Goal: Task Accomplishment & Management: Manage account settings

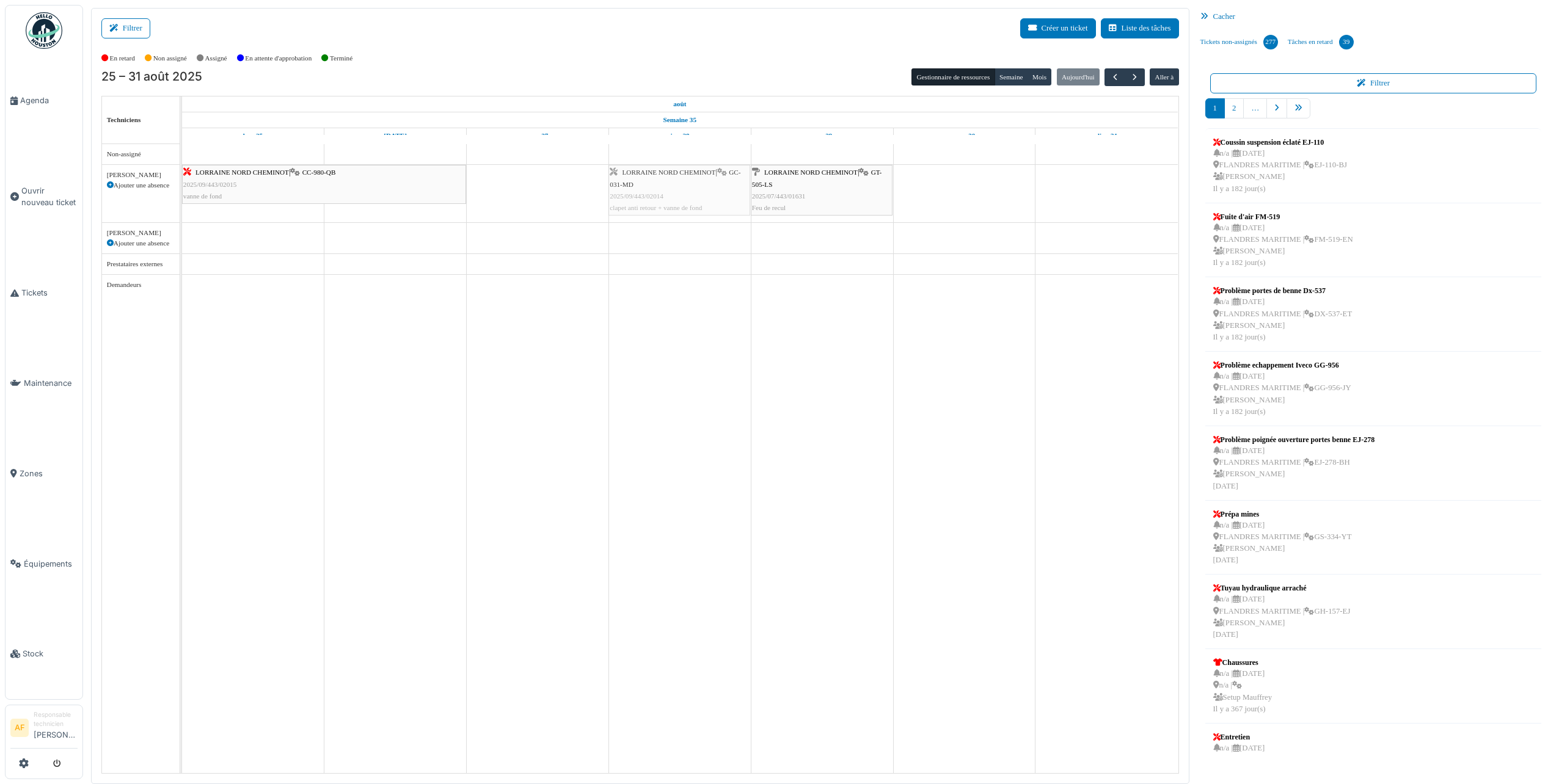
drag, startPoint x: 519, startPoint y: 181, endPoint x: 685, endPoint y: 190, distance: 166.2
click at [182, 190] on div "LORRAINE NORD CHEMINOT | CC-980-QB 2025/09/443/02015 vanne de fond LORRAINE NOR…" at bounding box center [182, 193] width 0 height 57
click at [323, 180] on div "LORRAINE NORD CHEMINOT | CC-980-QB 2025/09/443/02015 vanne de fond" at bounding box center [324, 184] width 281 height 35
drag, startPoint x: 463, startPoint y: 178, endPoint x: 493, endPoint y: 178, distance: 30.0
click at [182, 178] on div "LORRAINE NORD CHEMINOT | CC-980-QB 2025/09/443/02015 vanne de fond LORRAINE NOR…" at bounding box center [182, 193] width 0 height 57
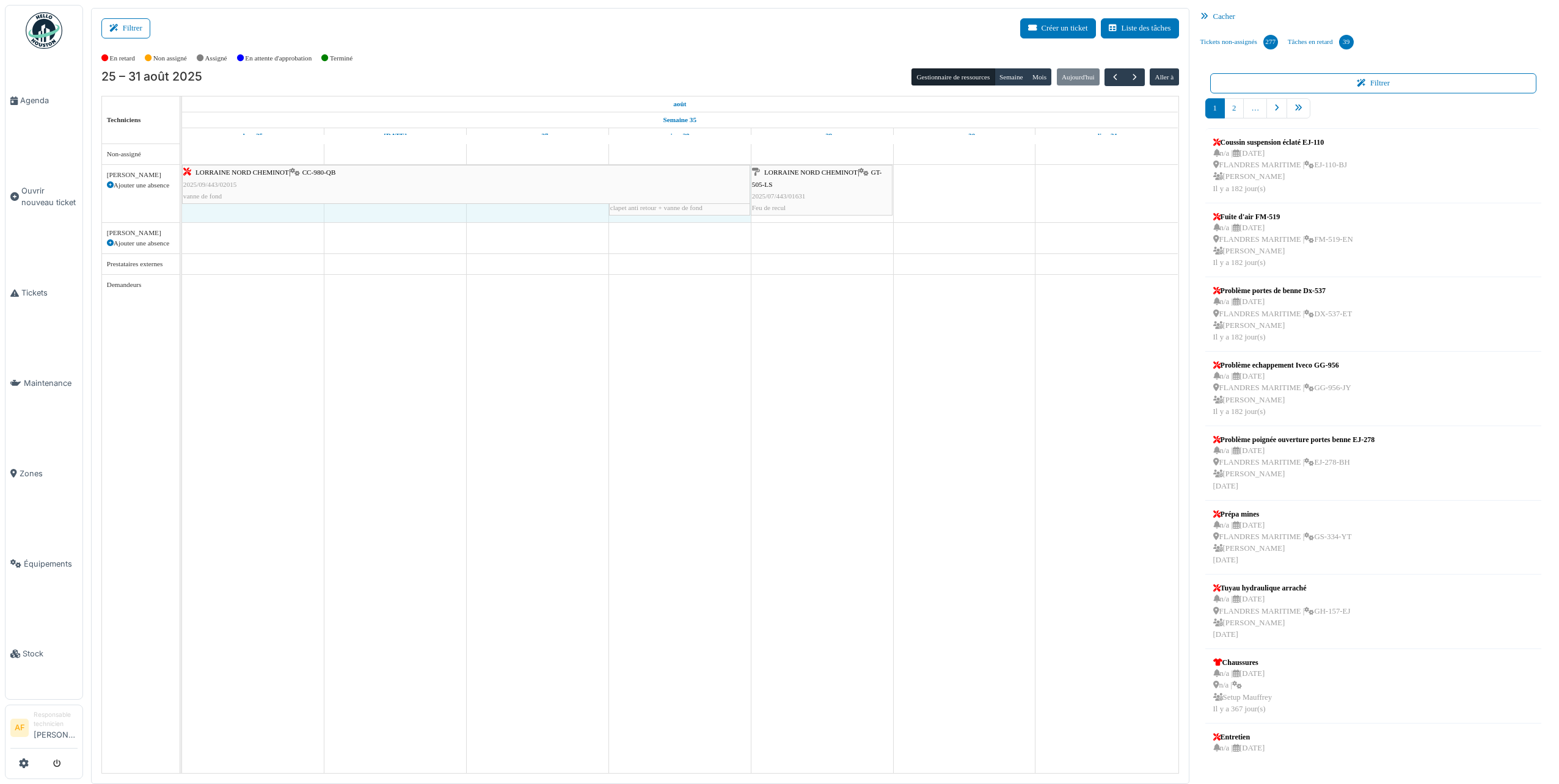
click at [182, 178] on div "LORRAINE NORD CHEMINOT | CC-980-QB 2025/09/443/02015 vanne de fond LORRAINE NOR…" at bounding box center [182, 193] width 0 height 57
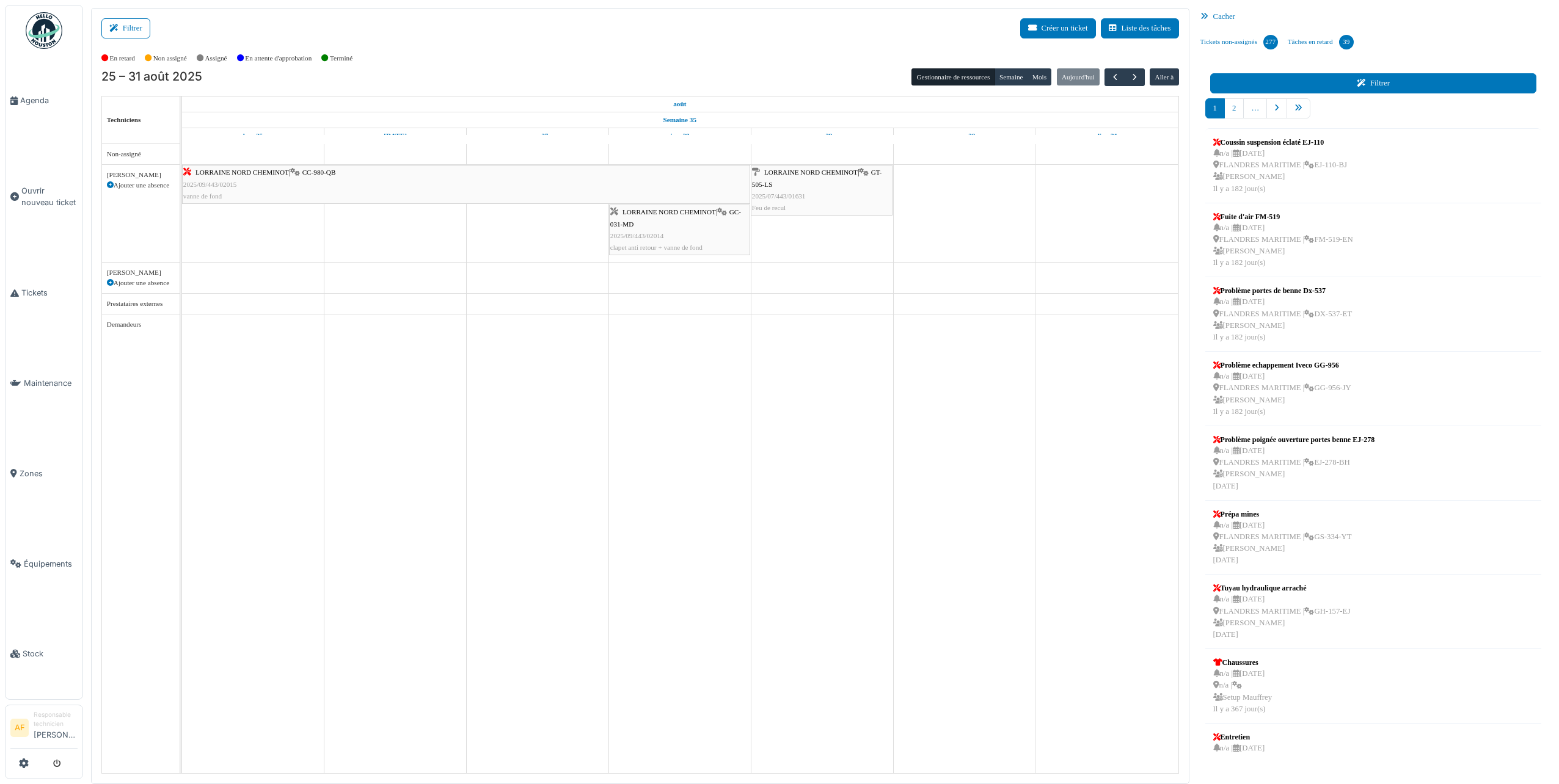
click at [1250, 84] on button "Filtrer" at bounding box center [1374, 83] width 327 height 20
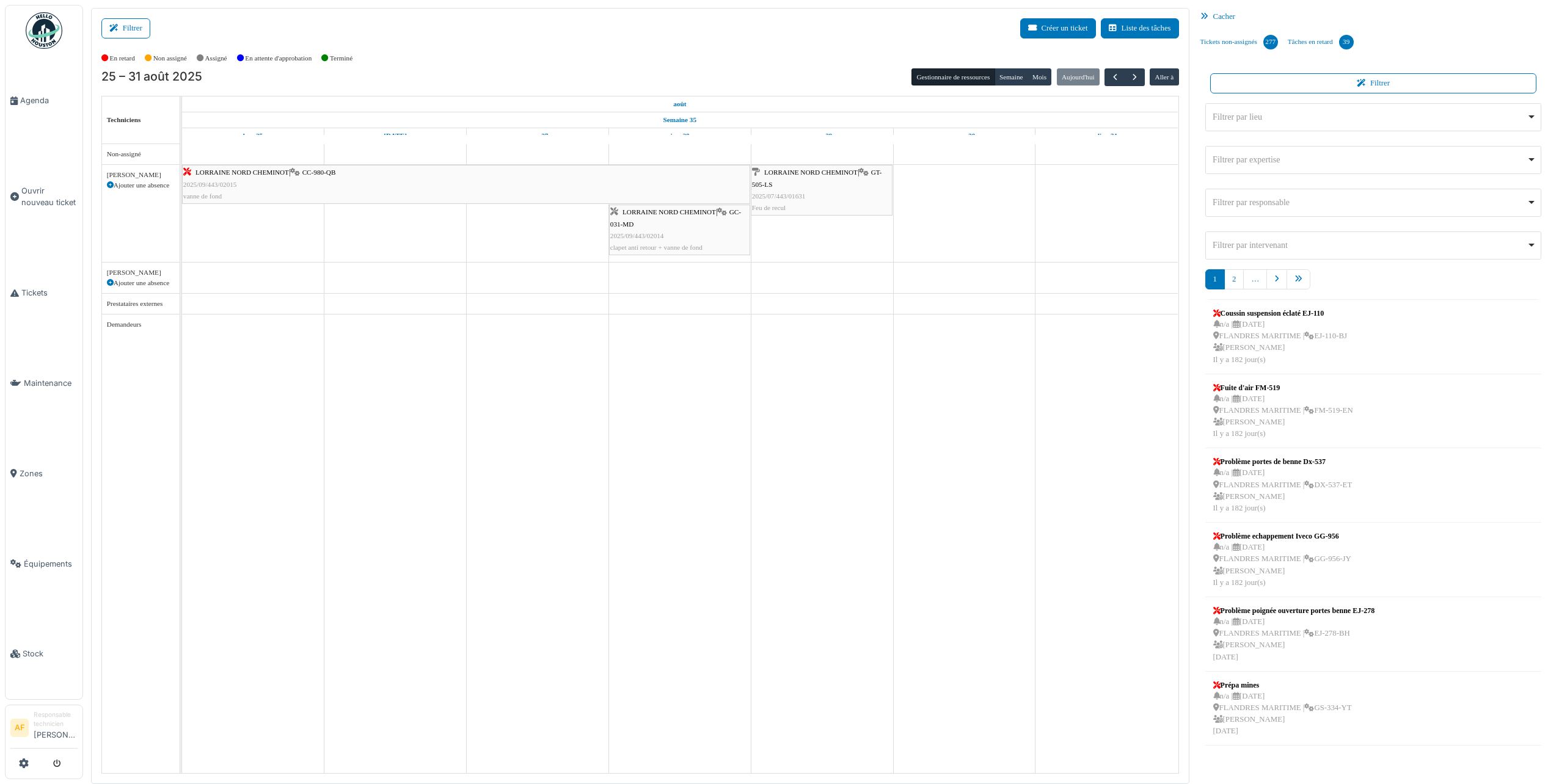
click at [1230, 117] on div "Filtrer par lieu Remove item" at bounding box center [1369, 117] width 314 height 13
select select "*****"
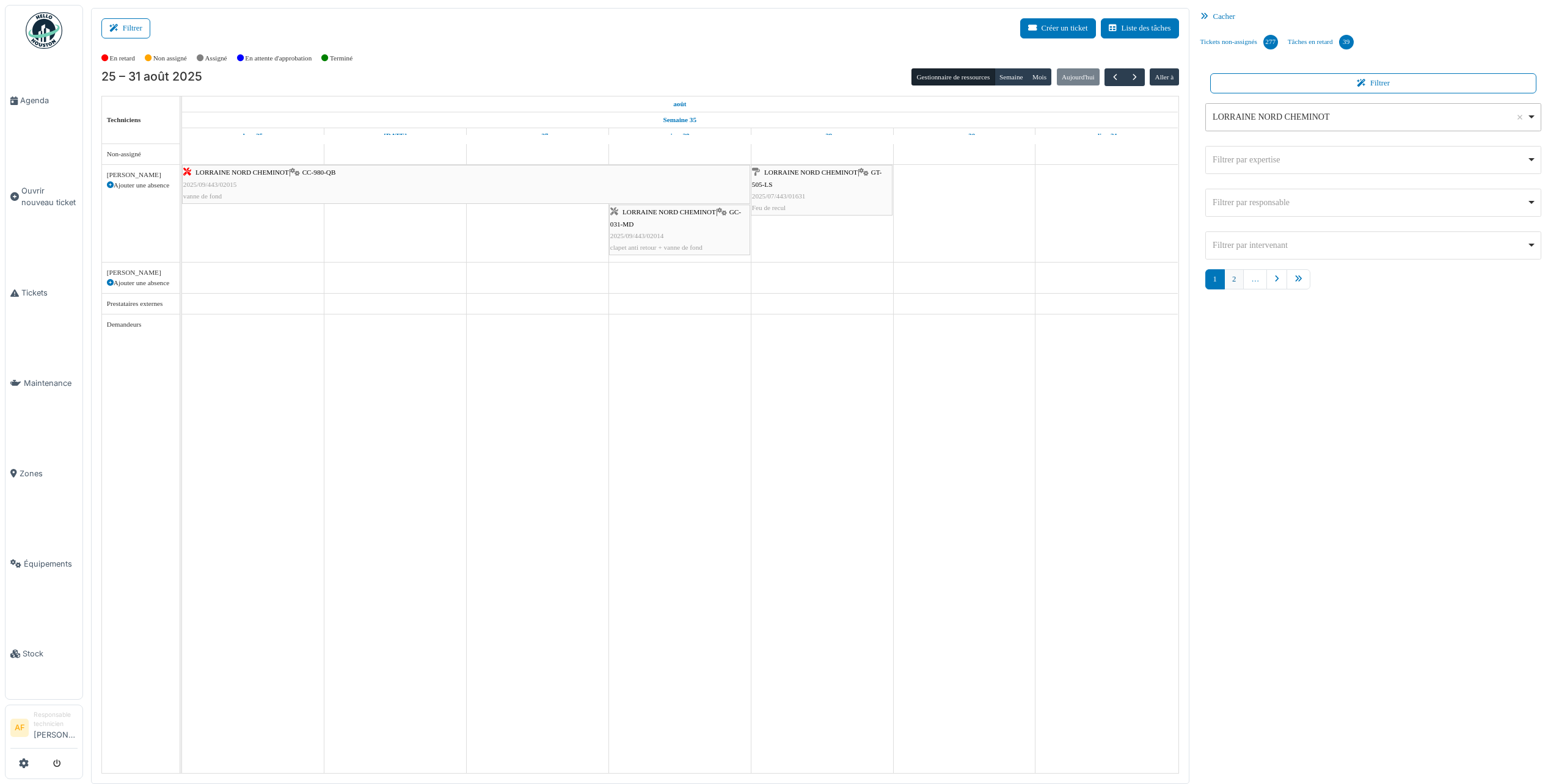
click at [1229, 279] on link "2" at bounding box center [1234, 279] width 19 height 20
click at [1362, 410] on div "1 2 …" at bounding box center [1374, 511] width 337 height 485
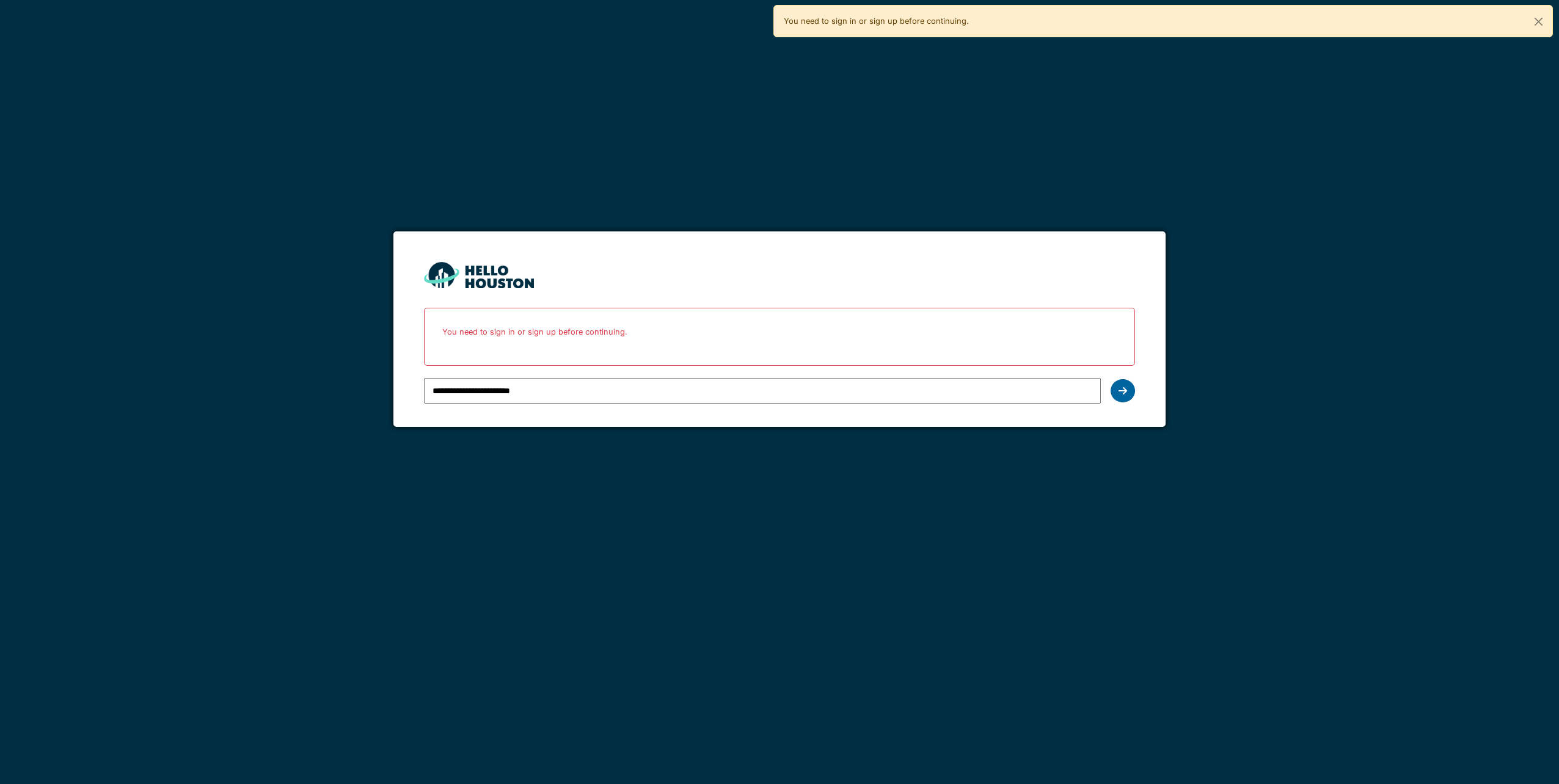
click at [1125, 391] on icon at bounding box center [1123, 391] width 9 height 10
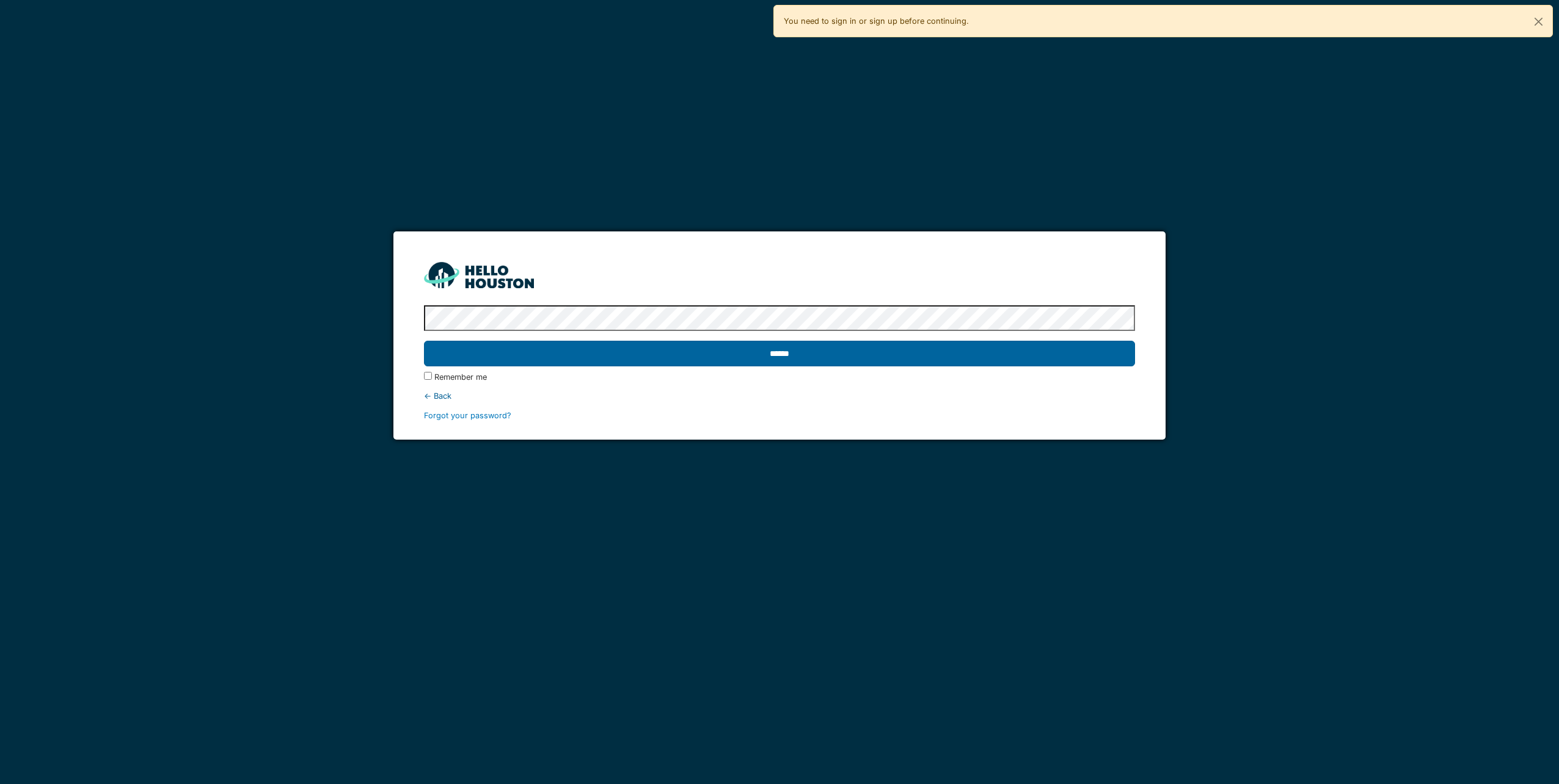
click at [971, 364] on input "******" at bounding box center [779, 354] width 710 height 26
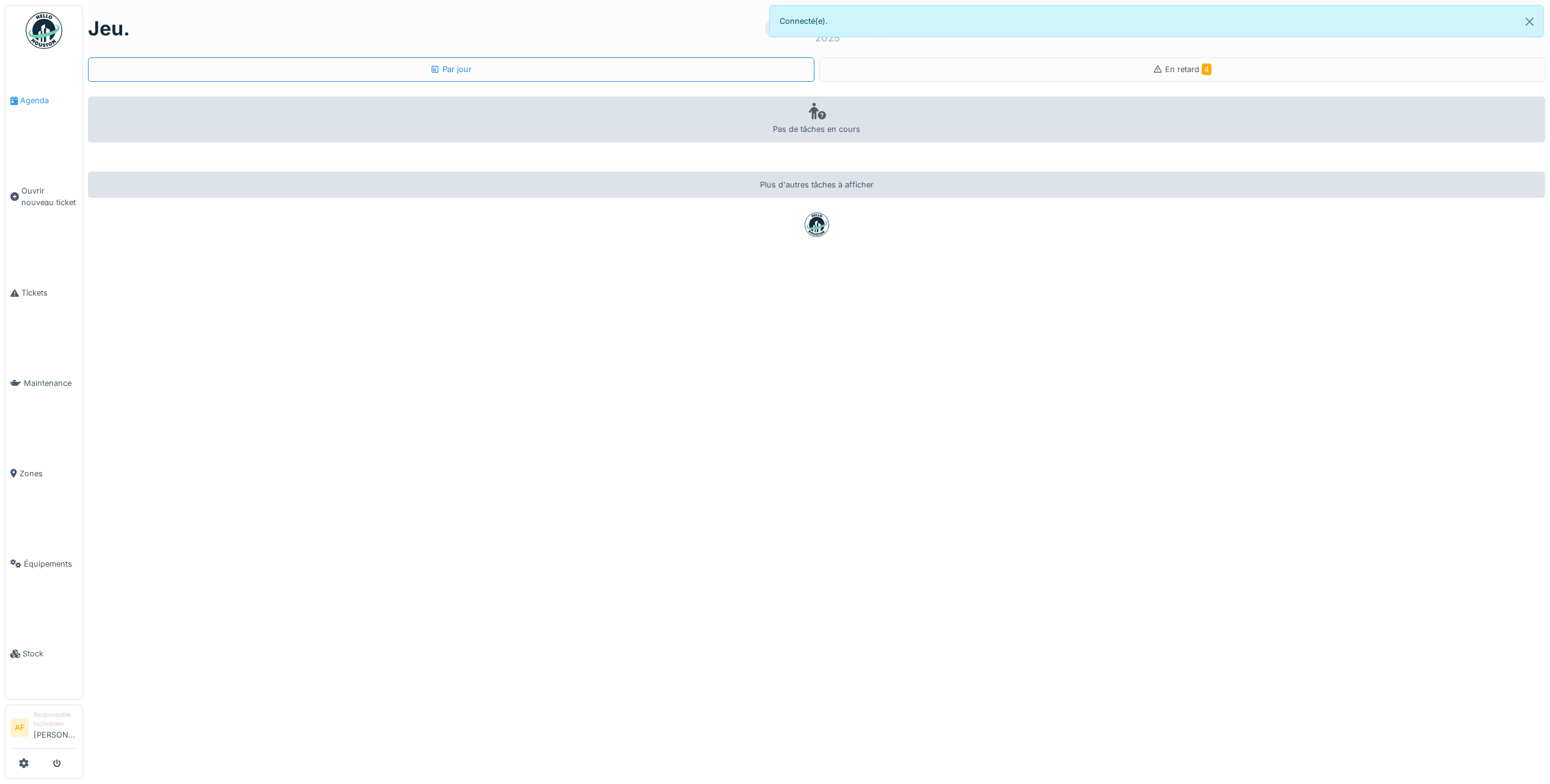
click at [39, 103] on span "Agenda" at bounding box center [49, 100] width 57 height 11
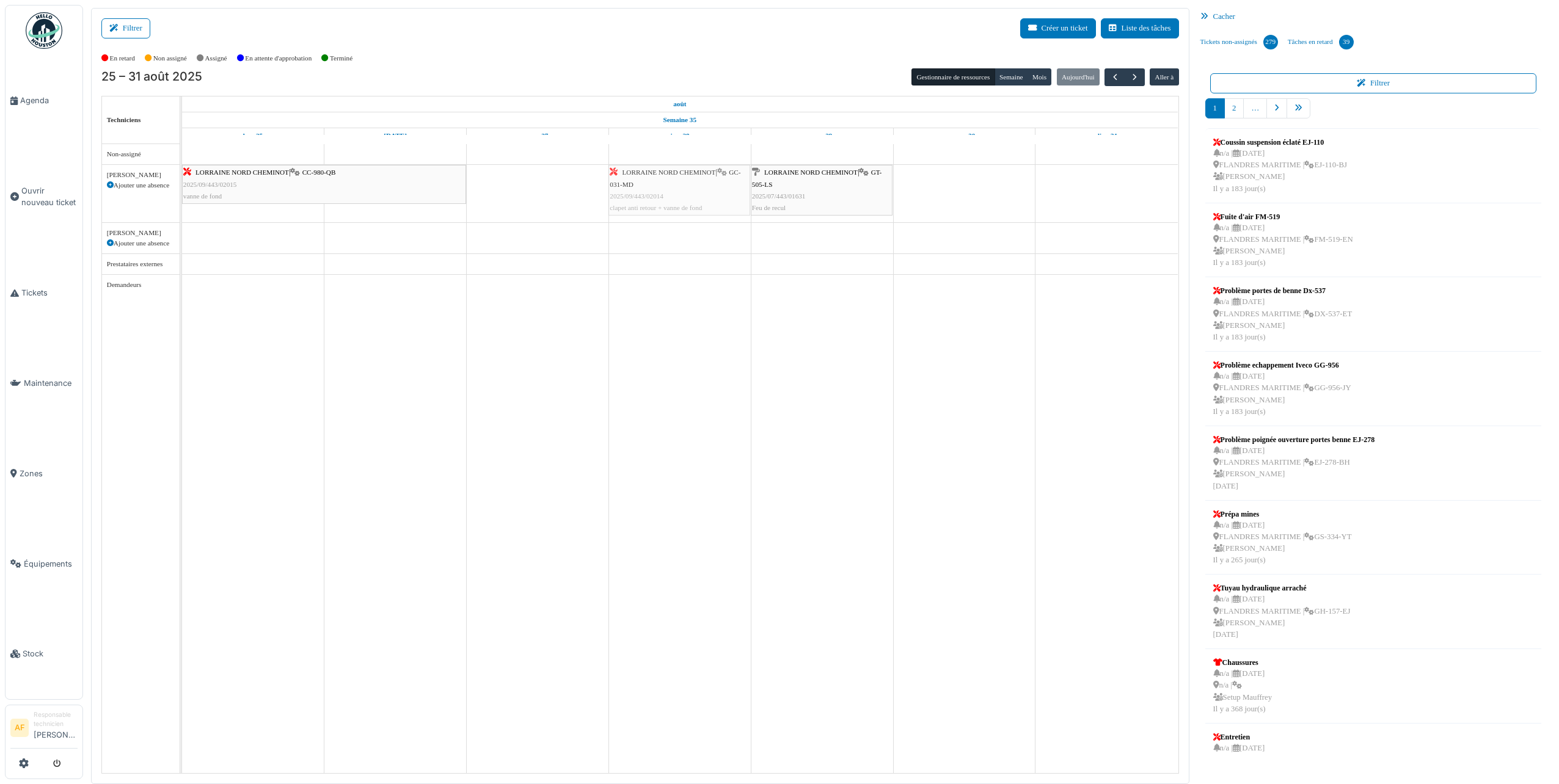
drag, startPoint x: 574, startPoint y: 189, endPoint x: 684, endPoint y: 190, distance: 110.0
click at [182, 190] on div "LORRAINE NORD CHEMINOT | CC-980-QB 2025/09/443/02015 vanne de fond LORRAINE NOR…" at bounding box center [182, 193] width 0 height 57
drag, startPoint x: 464, startPoint y: 190, endPoint x: 687, endPoint y: 182, distance: 223.1
click at [182, 182] on div "LORRAINE NORD CHEMINOT | CC-980-QB 2025/09/443/02015 vanne de fond LORRAINE NOR…" at bounding box center [182, 193] width 0 height 57
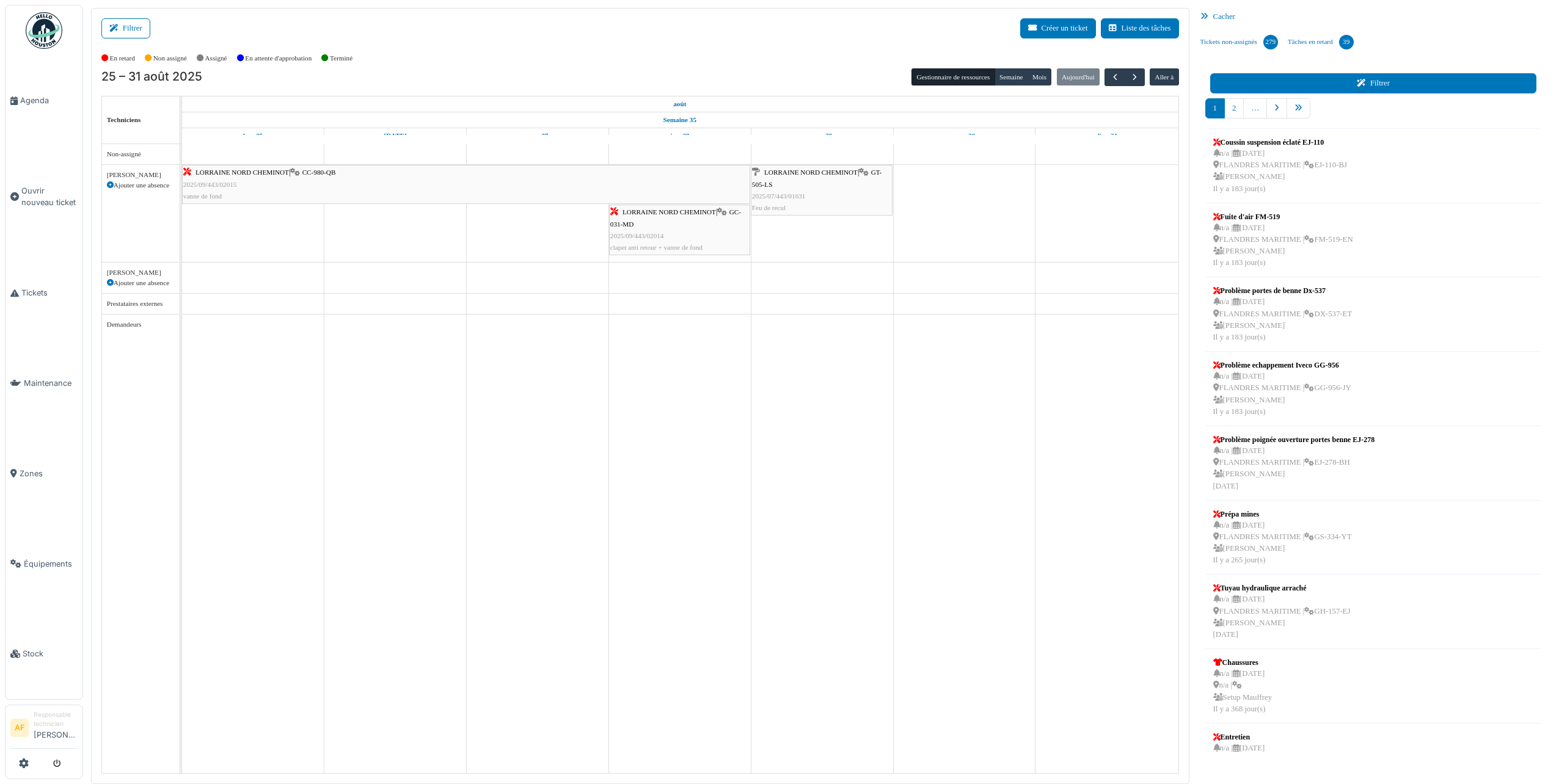
click at [1388, 85] on button "Filtrer" at bounding box center [1374, 83] width 327 height 20
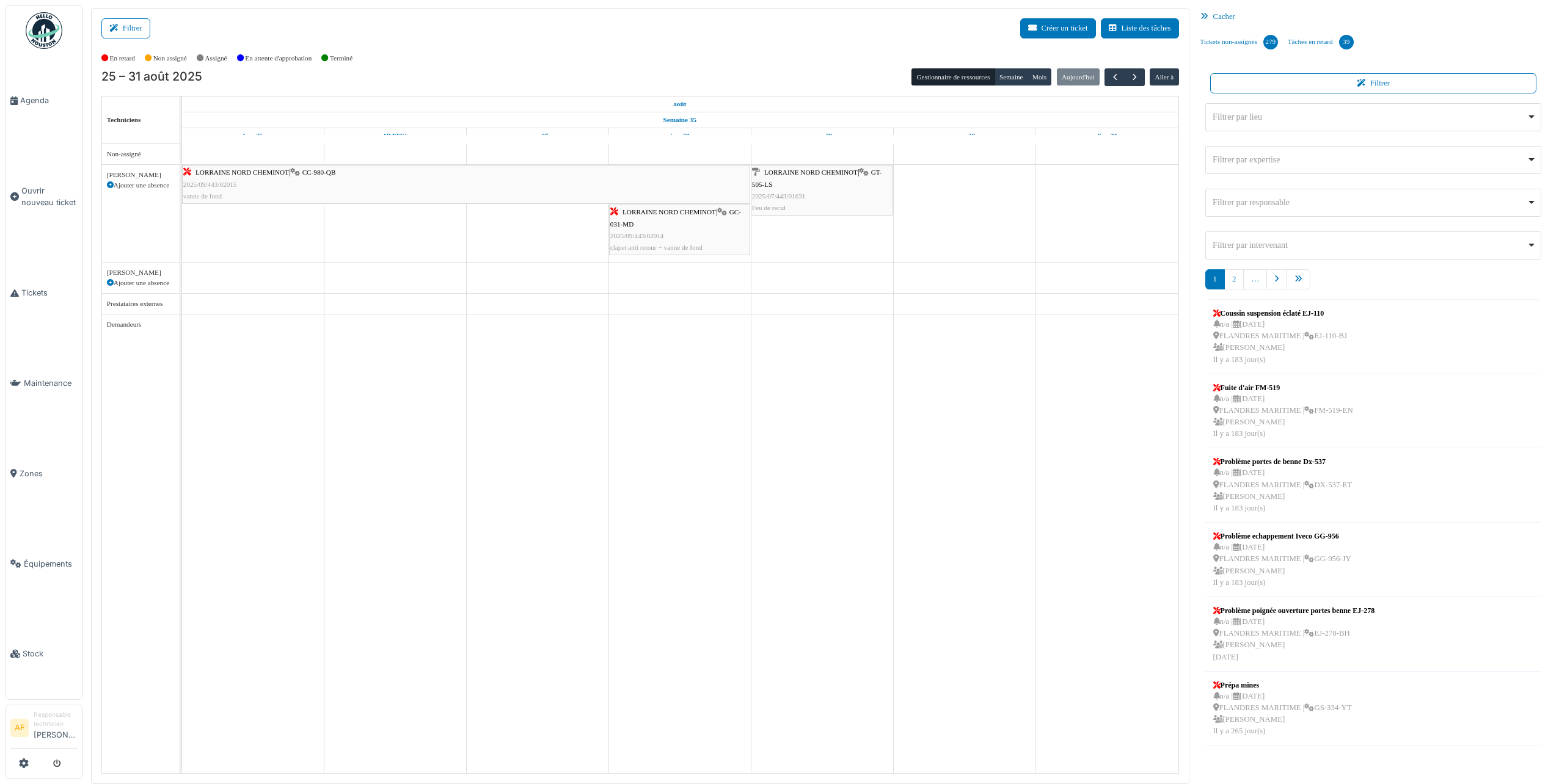
click at [1292, 122] on div "Filtrer par lieu Remove item" at bounding box center [1369, 117] width 314 height 13
select select "*****"
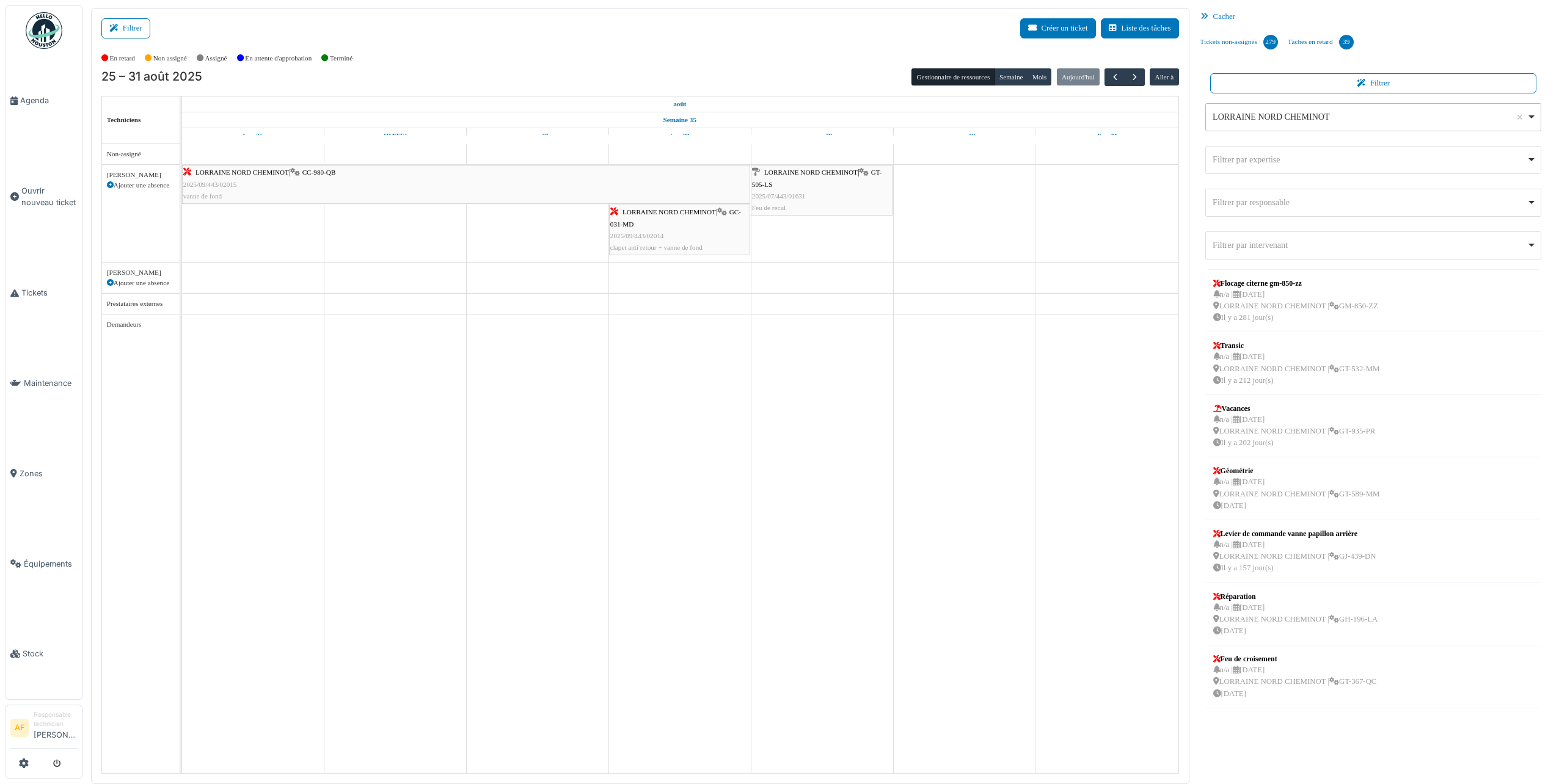
click at [1285, 122] on div "LORRAINE NORD CHEMINOT Remove item" at bounding box center [1369, 117] width 314 height 13
click at [1476, 45] on ul "Tickets non-assignés 279 Tâches en retard 39" at bounding box center [1374, 42] width 356 height 33
